Goal: Task Accomplishment & Management: Complete application form

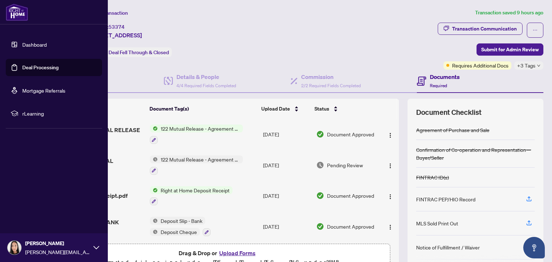
click at [22, 46] on link "Dashboard" at bounding box center [34, 44] width 24 height 6
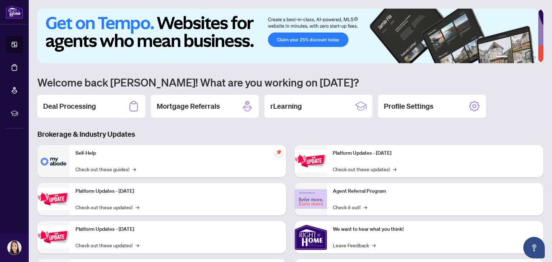
click at [72, 102] on h2 "Deal Processing" at bounding box center [69, 106] width 53 height 10
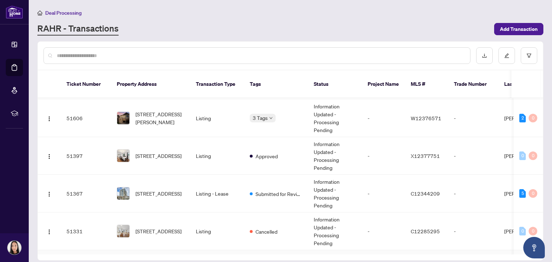
scroll to position [349, 0]
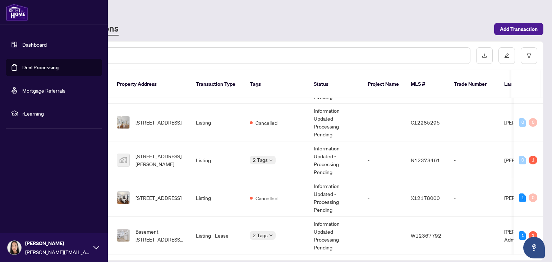
click at [31, 43] on link "Dashboard" at bounding box center [34, 44] width 24 height 6
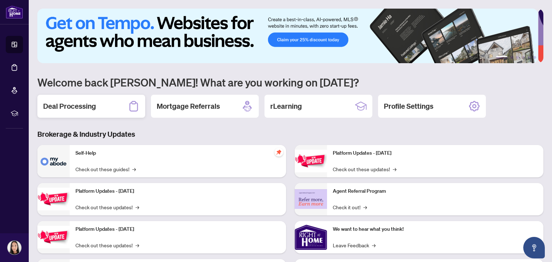
click at [78, 104] on h2 "Deal Processing" at bounding box center [69, 106] width 53 height 10
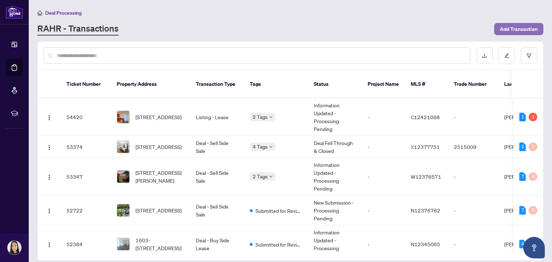
click at [520, 26] on span "Add Transaction" at bounding box center [519, 28] width 38 height 11
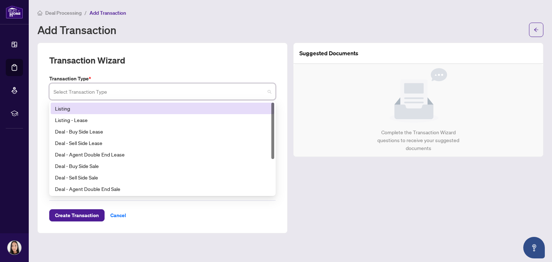
click at [93, 91] on input "search" at bounding box center [159, 93] width 211 height 16
click at [87, 109] on div "Listing" at bounding box center [162, 109] width 215 height 8
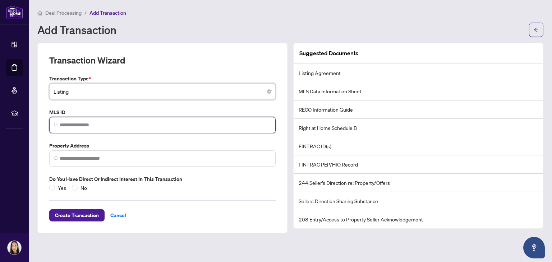
paste input "*********"
click at [104, 123] on input "search" at bounding box center [165, 125] width 211 height 8
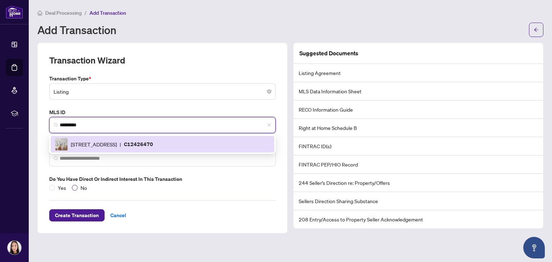
type input "*********"
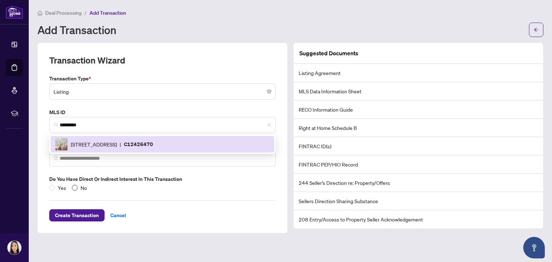
click at [79, 187] on span "No" at bounding box center [84, 188] width 12 height 8
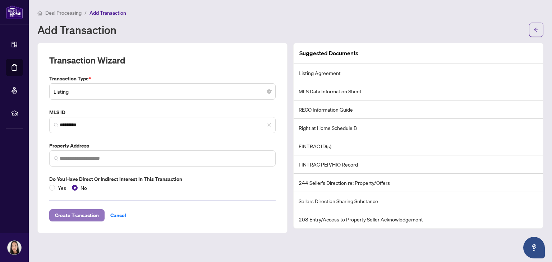
click at [80, 216] on span "Create Transaction" at bounding box center [77, 215] width 44 height 11
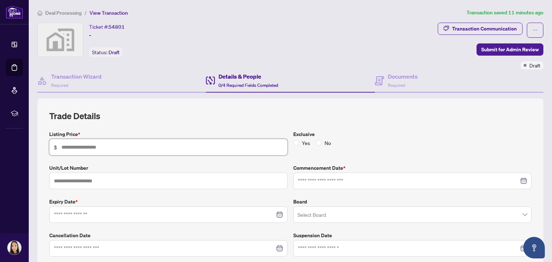
click at [126, 146] on input "text" at bounding box center [171, 147] width 221 height 8
type input "*******"
click at [314, 142] on div "Yes No" at bounding box center [313, 143] width 41 height 8
click at [385, 177] on input at bounding box center [408, 181] width 221 height 8
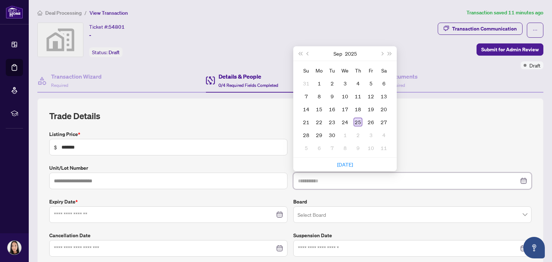
type input "**********"
click at [356, 119] on div "25" at bounding box center [358, 122] width 9 height 9
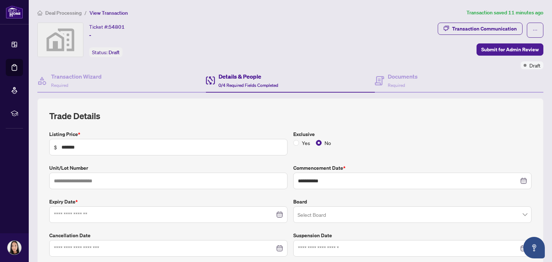
click at [277, 213] on div at bounding box center [168, 215] width 229 height 8
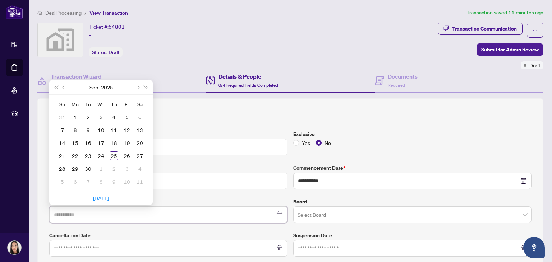
type input "**********"
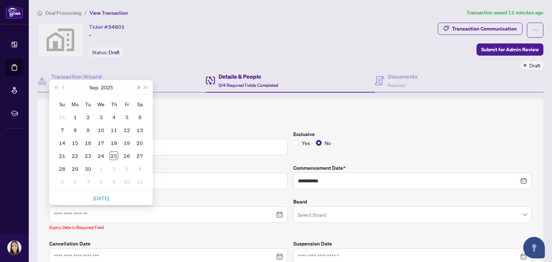
click at [139, 86] on button "Next month (PageDown)" at bounding box center [138, 87] width 8 height 14
click at [139, 85] on button "Next month (PageDown)" at bounding box center [138, 87] width 8 height 14
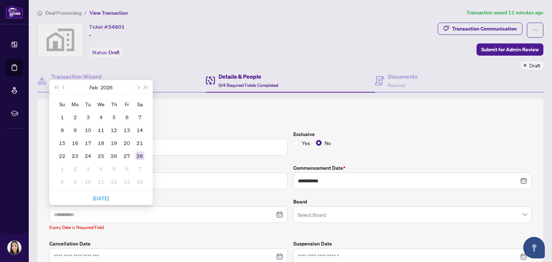
type input "**********"
click at [140, 154] on div "28" at bounding box center [139, 156] width 9 height 9
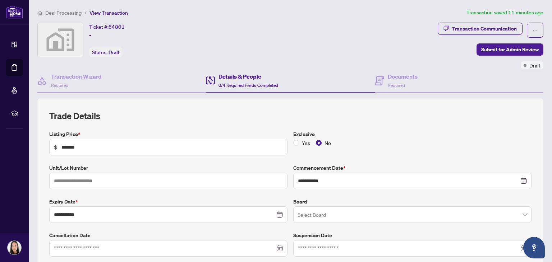
scroll to position [120, 0]
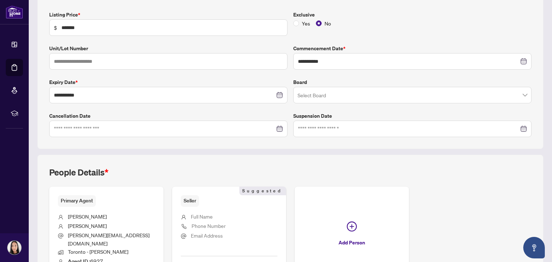
click at [340, 93] on input "search" at bounding box center [408, 96] width 223 height 16
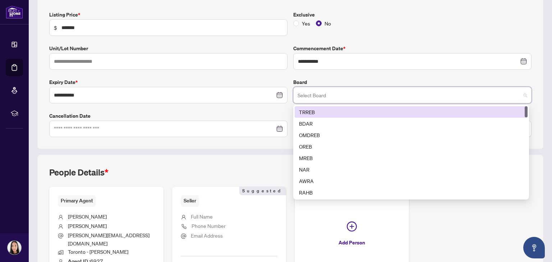
click at [332, 110] on div "TRREB" at bounding box center [411, 112] width 224 height 8
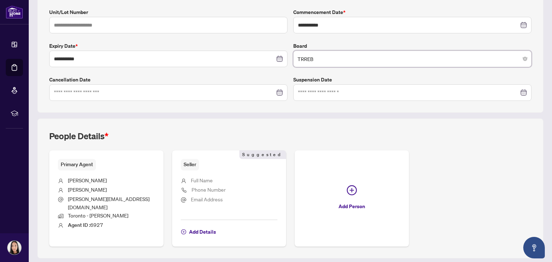
scroll to position [170, 0]
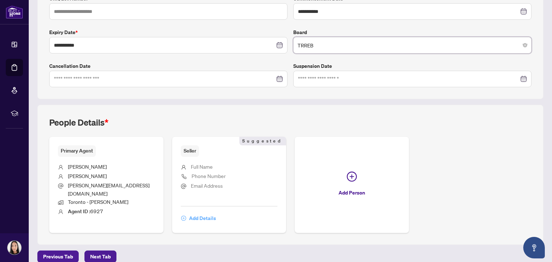
click at [207, 213] on span "Add Details" at bounding box center [202, 218] width 27 height 11
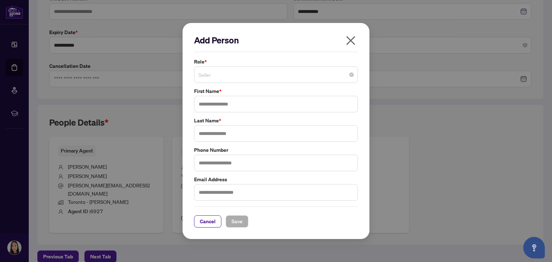
click at [279, 76] on span "Seller" at bounding box center [275, 75] width 155 height 14
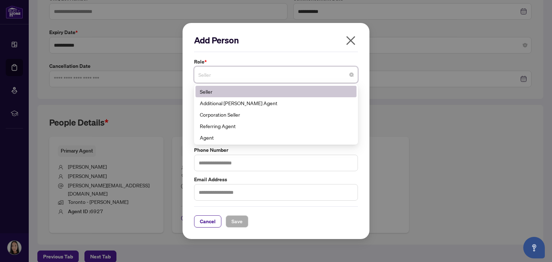
click at [231, 77] on span "Seller" at bounding box center [275, 75] width 155 height 14
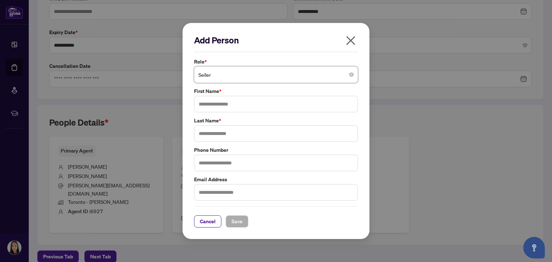
click at [244, 61] on label "Role *" at bounding box center [276, 62] width 164 height 8
click at [215, 110] on input "text" at bounding box center [276, 104] width 164 height 17
type input "**********"
type input "****"
drag, startPoint x: 238, startPoint y: 222, endPoint x: 250, endPoint y: 214, distance: 14.0
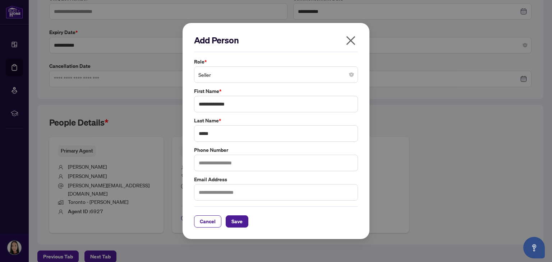
click at [239, 221] on span "Save" at bounding box center [236, 221] width 11 height 11
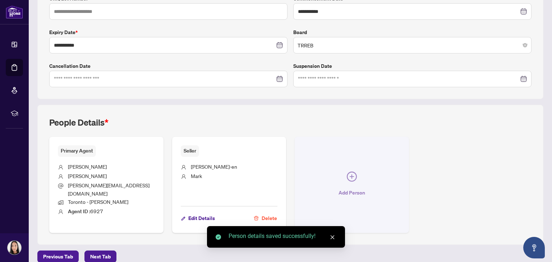
click at [347, 172] on icon "plus-circle" at bounding box center [352, 177] width 10 height 10
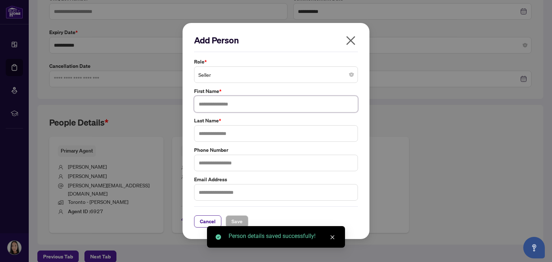
click at [262, 105] on input "text" at bounding box center [276, 104] width 164 height 17
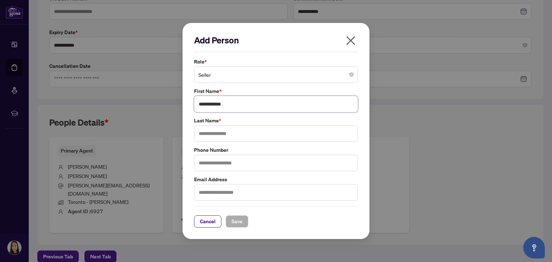
type input "**********"
type input "****"
click at [243, 220] on button "Save" at bounding box center [237, 222] width 23 height 12
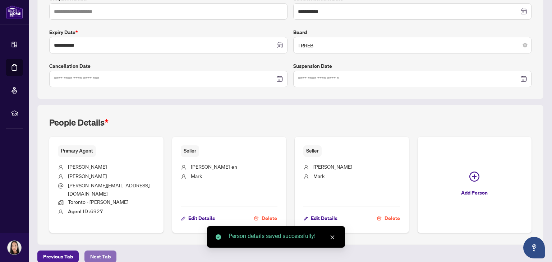
click at [106, 251] on span "Next Tab" at bounding box center [100, 256] width 20 height 11
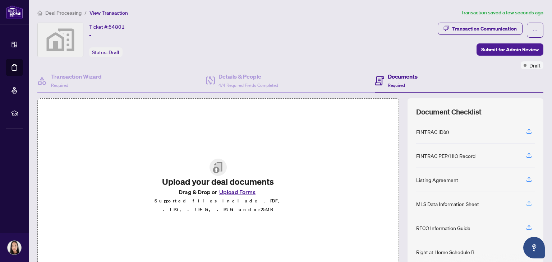
click at [526, 202] on icon "button" at bounding box center [529, 203] width 6 height 6
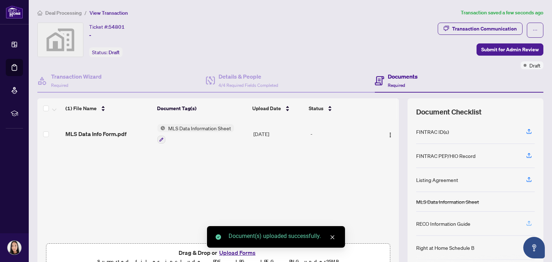
click at [526, 224] on icon "button" at bounding box center [529, 223] width 6 height 6
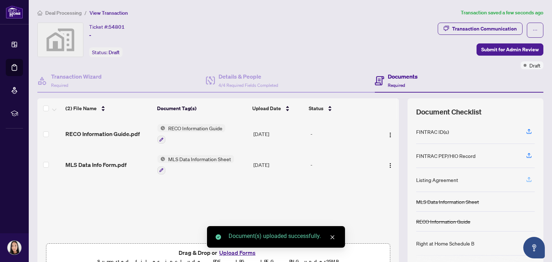
click at [526, 179] on icon "button" at bounding box center [529, 179] width 6 height 6
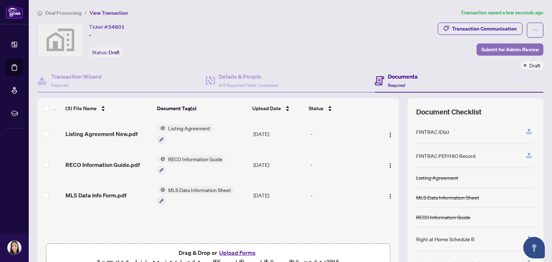
click at [482, 46] on span "Submit for Admin Review" at bounding box center [509, 49] width 57 height 11
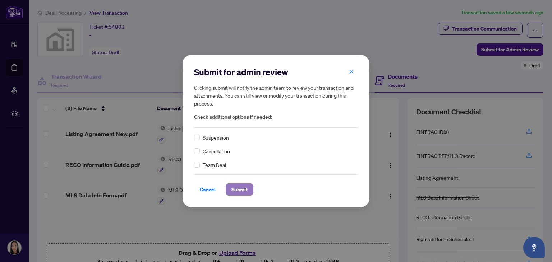
click at [246, 187] on span "Submit" at bounding box center [239, 189] width 16 height 11
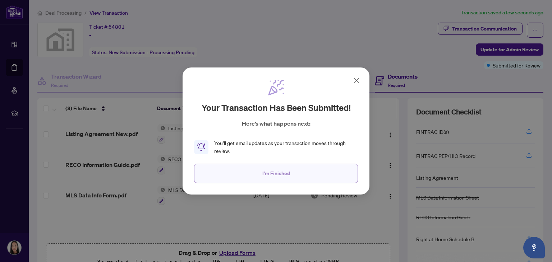
drag, startPoint x: 274, startPoint y: 183, endPoint x: 279, endPoint y: 180, distance: 6.3
click at [274, 183] on div "Your transaction has been submitted! Here’s what happens next: You’ll get email…" at bounding box center [276, 131] width 187 height 127
click at [285, 176] on span "I'm Finished" at bounding box center [276, 173] width 28 height 11
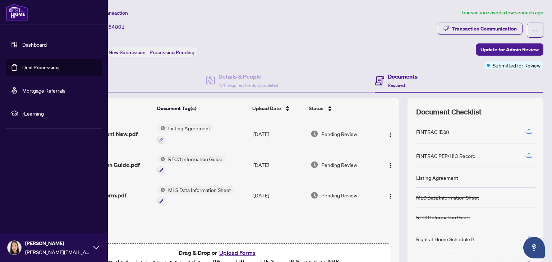
click at [22, 41] on link "Dashboard" at bounding box center [34, 44] width 24 height 6
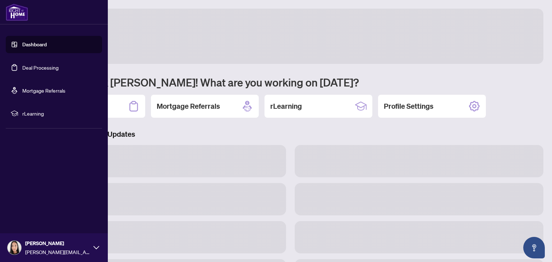
click at [42, 46] on link "Dashboard" at bounding box center [34, 44] width 24 height 6
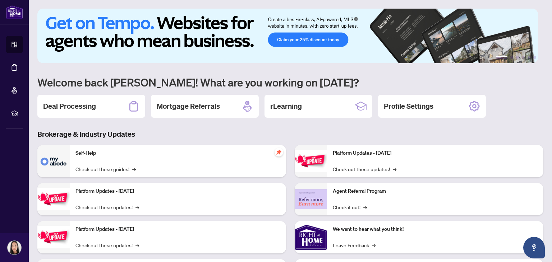
drag, startPoint x: 87, startPoint y: 101, endPoint x: 110, endPoint y: 99, distance: 22.7
click at [87, 101] on h2 "Deal Processing" at bounding box center [69, 106] width 53 height 10
